Goal: Information Seeking & Learning: Check status

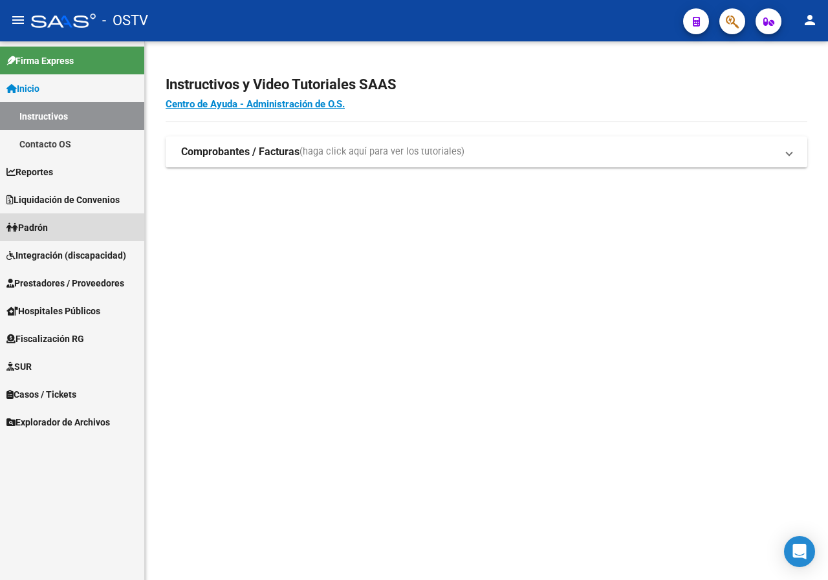
drag, startPoint x: 54, startPoint y: 220, endPoint x: 58, endPoint y: 213, distance: 7.2
click at [54, 219] on link "Padrón" at bounding box center [72, 227] width 144 height 28
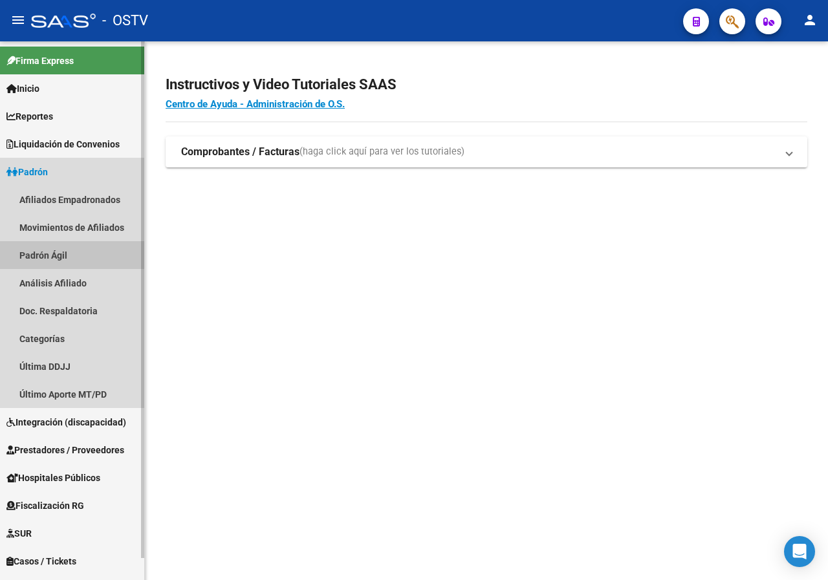
click at [72, 260] on link "Padrón Ágil" at bounding box center [72, 255] width 144 height 28
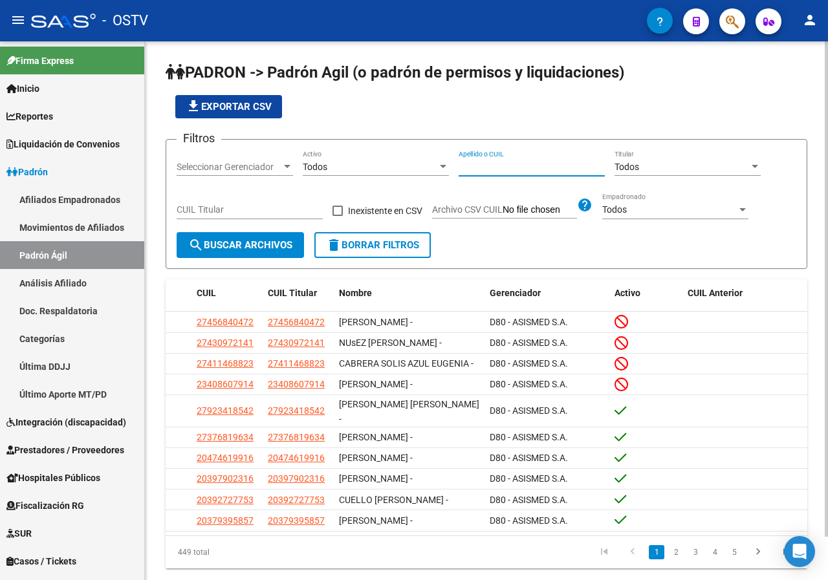
click at [501, 166] on input "Apellido o CUIL" at bounding box center [531, 167] width 146 height 11
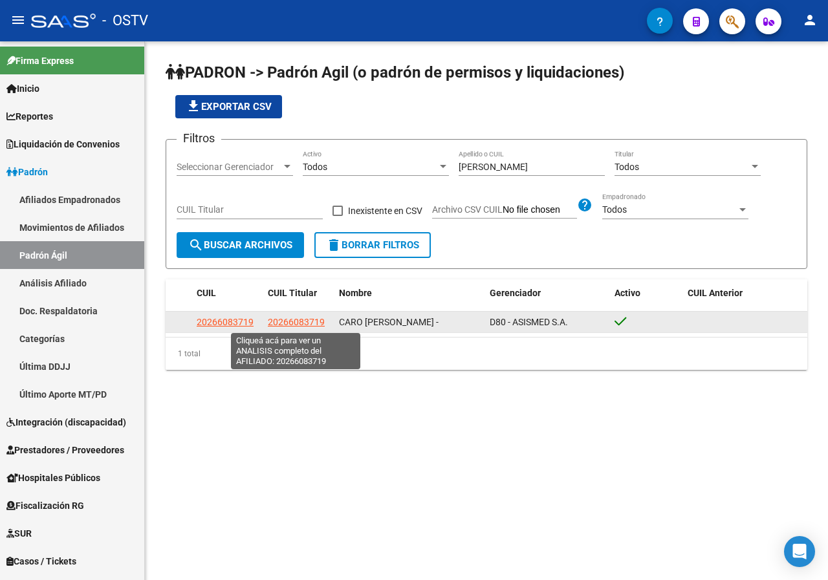
click at [296, 325] on span "20266083719" at bounding box center [296, 322] width 57 height 10
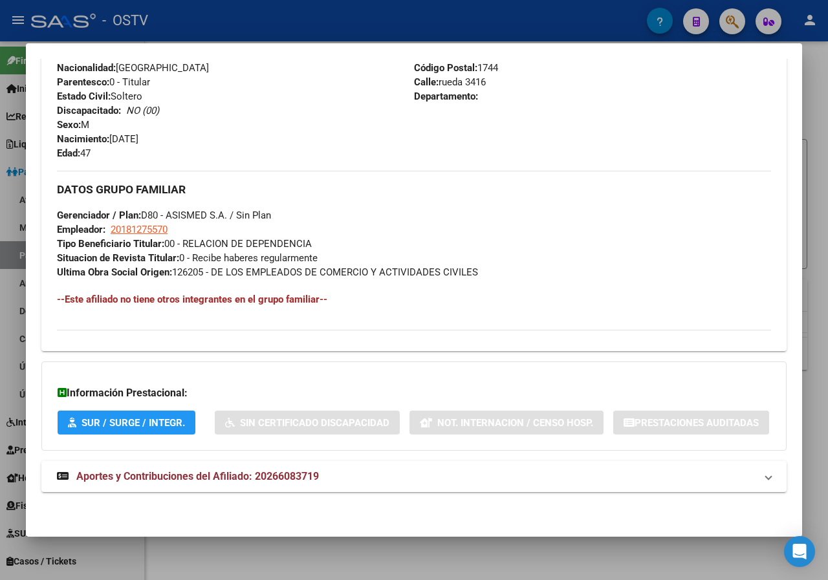
scroll to position [576, 0]
click at [226, 478] on span "Aportes y Contribuciones del Afiliado: 20266083719" at bounding box center [197, 476] width 243 height 12
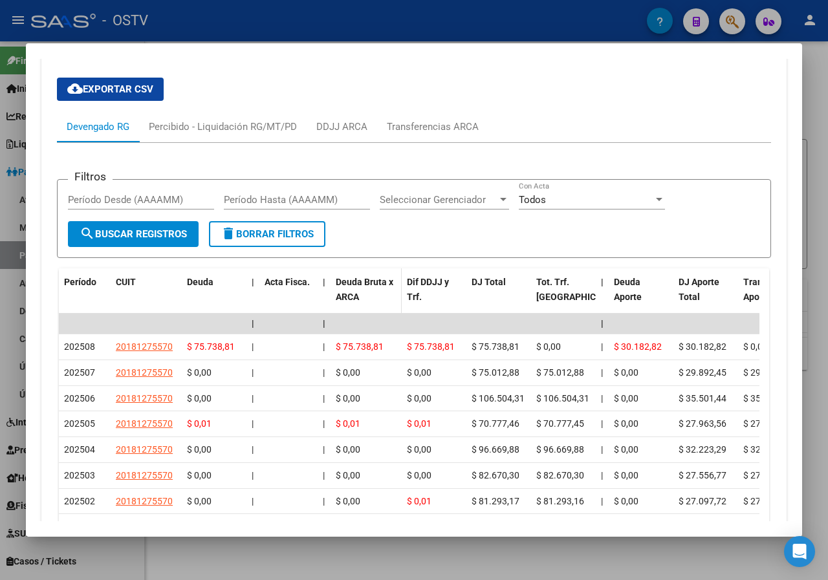
scroll to position [985, 0]
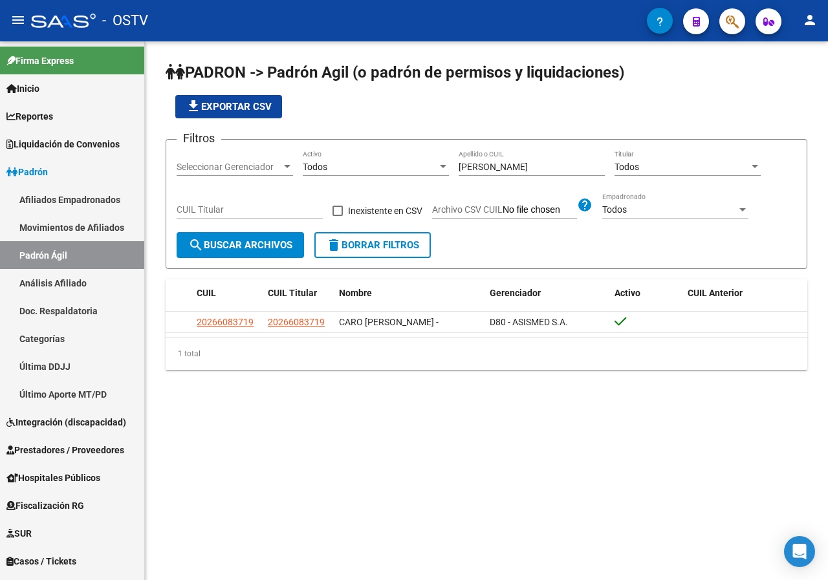
click at [532, 162] on input "[PERSON_NAME]" at bounding box center [531, 167] width 146 height 11
click at [530, 160] on div "caro [PERSON_NAME] o CUIL" at bounding box center [531, 163] width 146 height 26
type input "c"
type input "riquelme"
